Goal: Task Accomplishment & Management: Use online tool/utility

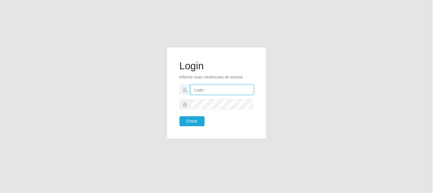
click at [239, 92] on input "text" at bounding box center [222, 90] width 63 height 10
type input "[EMAIL_ADDRESS][DOMAIN_NAME]"
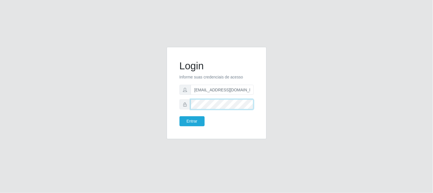
click at [180, 116] on button "Entrar" at bounding box center [192, 121] width 25 height 10
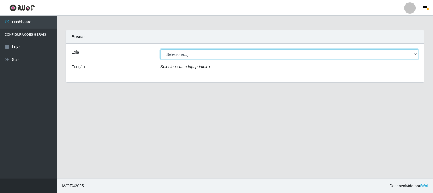
click at [415, 54] on select "[Selecione...] Queiroz Atacadão - [GEOGRAPHIC_DATA]" at bounding box center [290, 54] width 258 height 10
select select "464"
click at [161, 49] on select "[Selecione...] Queiroz Atacadão - [GEOGRAPHIC_DATA]" at bounding box center [290, 54] width 258 height 10
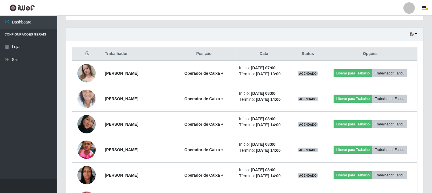
scroll to position [190, 0]
click at [416, 34] on button "button" at bounding box center [413, 34] width 8 height 7
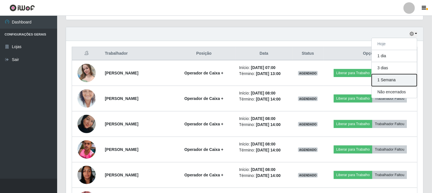
click at [391, 82] on button "1 Semana" at bounding box center [394, 80] width 45 height 12
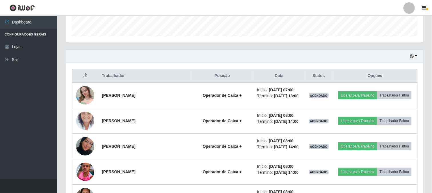
scroll to position [171, 0]
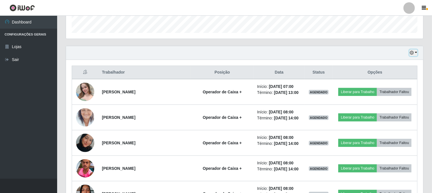
click at [414, 53] on icon "button" at bounding box center [412, 53] width 4 height 4
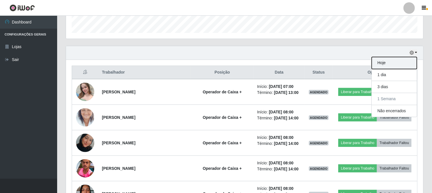
click at [405, 65] on button "Hoje" at bounding box center [394, 63] width 45 height 12
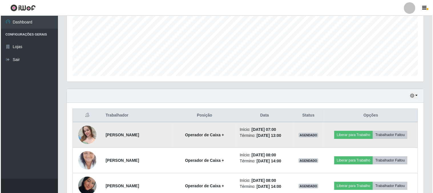
scroll to position [139, 0]
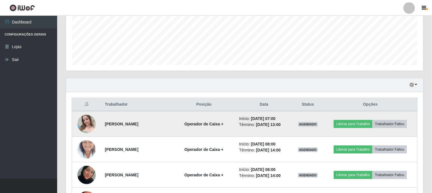
click at [89, 129] on img at bounding box center [86, 123] width 18 height 24
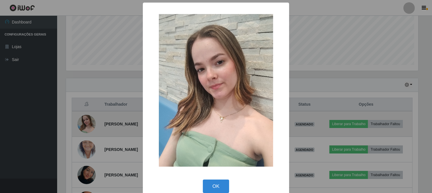
scroll to position [118, 353]
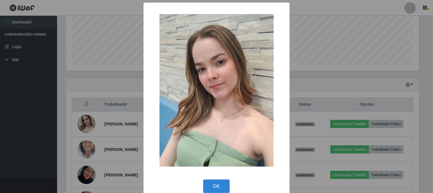
click at [89, 128] on div "× OK Cancel" at bounding box center [216, 96] width 433 height 193
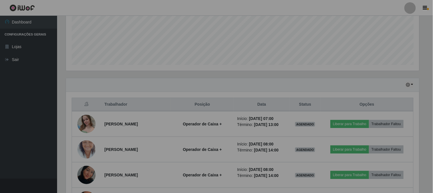
scroll to position [118, 357]
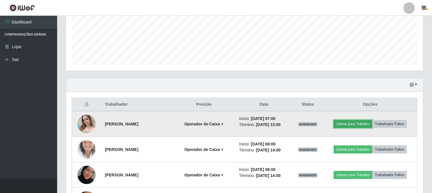
click at [348, 121] on button "Liberar para Trabalho" at bounding box center [353, 124] width 39 height 8
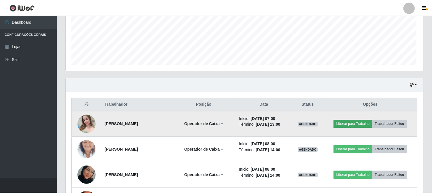
scroll to position [118, 353]
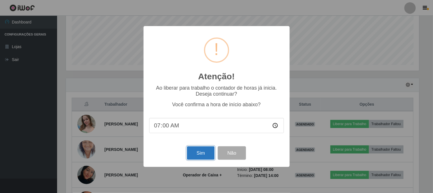
click at [204, 155] on button "Sim" at bounding box center [201, 152] width 28 height 13
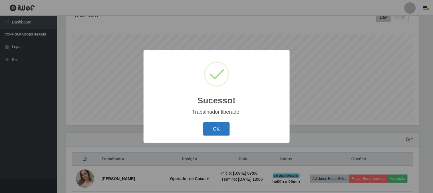
click at [222, 126] on button "OK" at bounding box center [216, 128] width 27 height 13
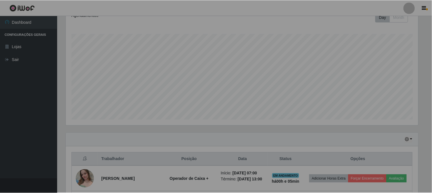
scroll to position [118, 357]
